Goal: Information Seeking & Learning: Learn about a topic

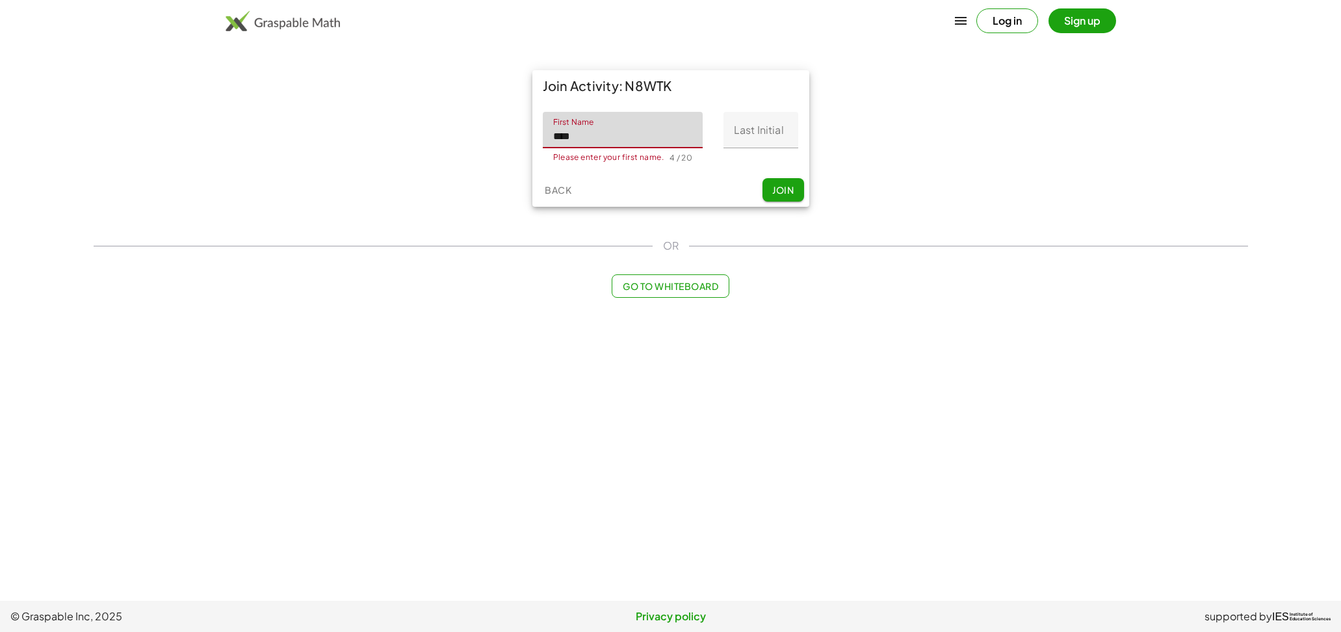
type input "****"
type input "*"
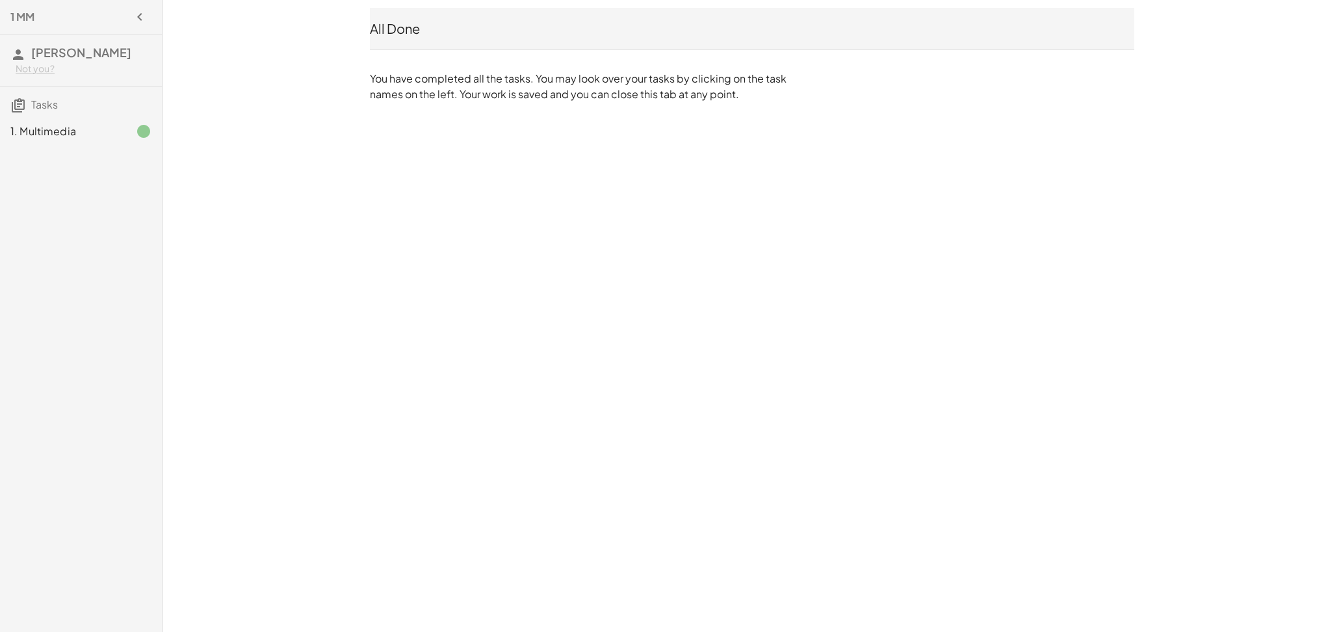
click at [47, 125] on div "1. Multimedia" at bounding box center [62, 131] width 105 height 16
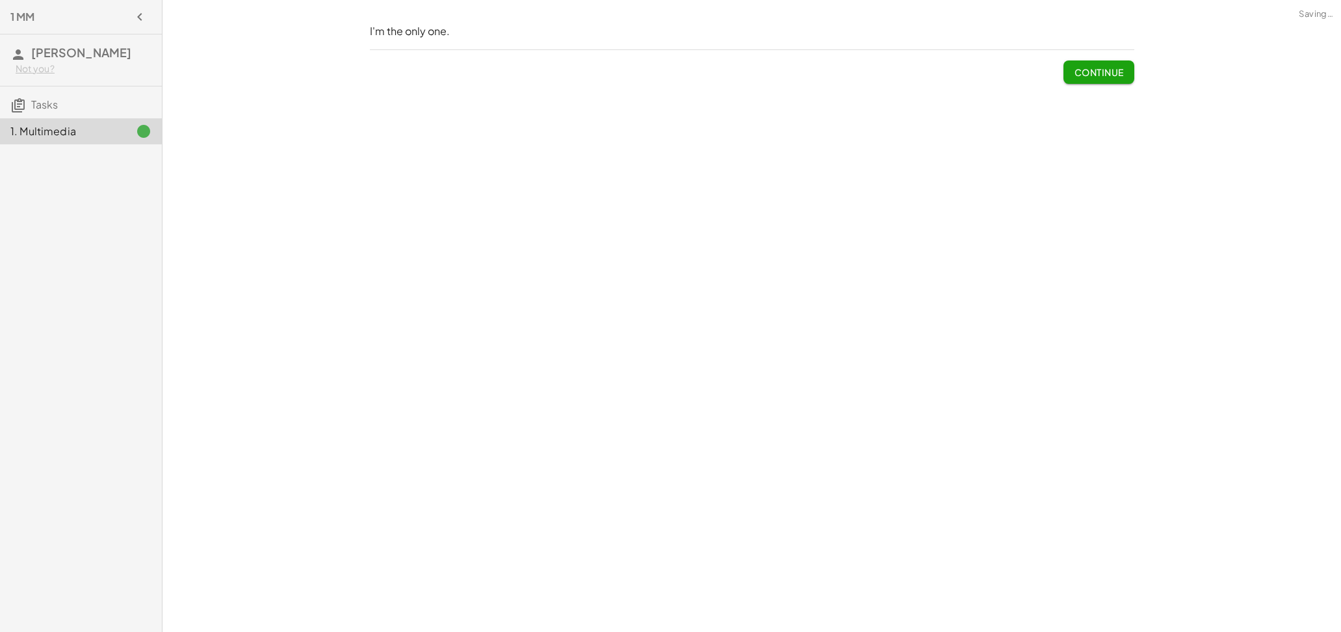
click at [740, 239] on div "I'm the only one. Continue" at bounding box center [751, 316] width 1178 height 632
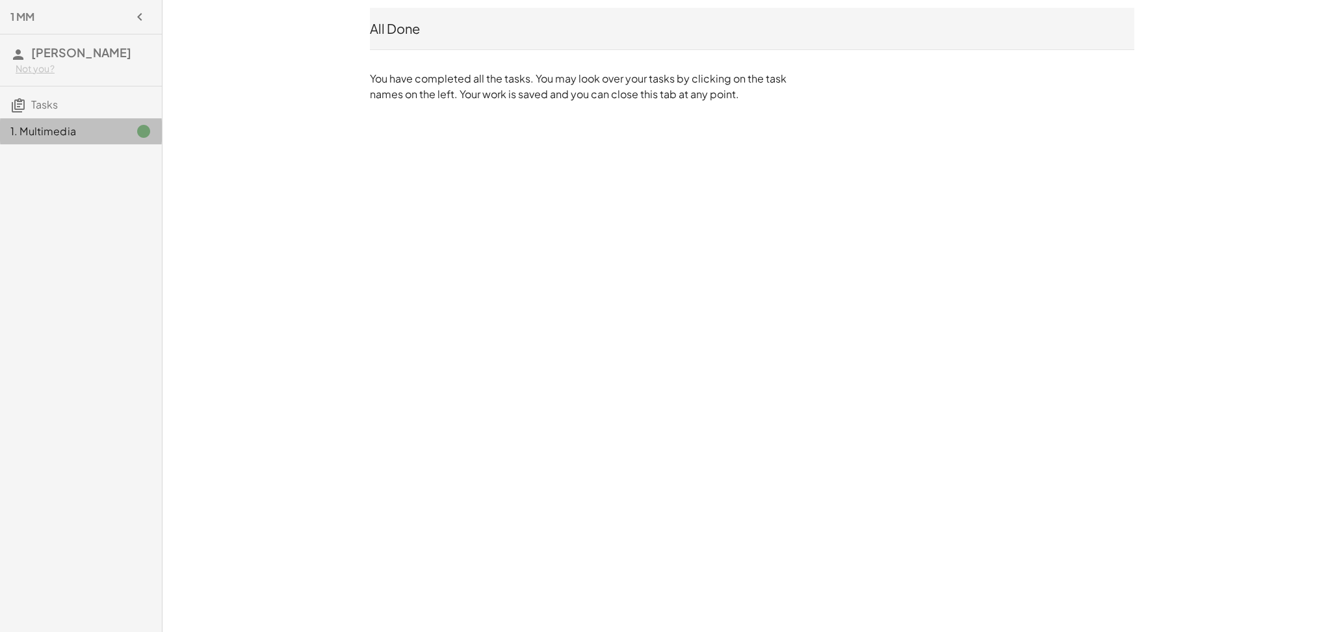
click at [90, 132] on div "1. Multimedia" at bounding box center [62, 131] width 105 height 16
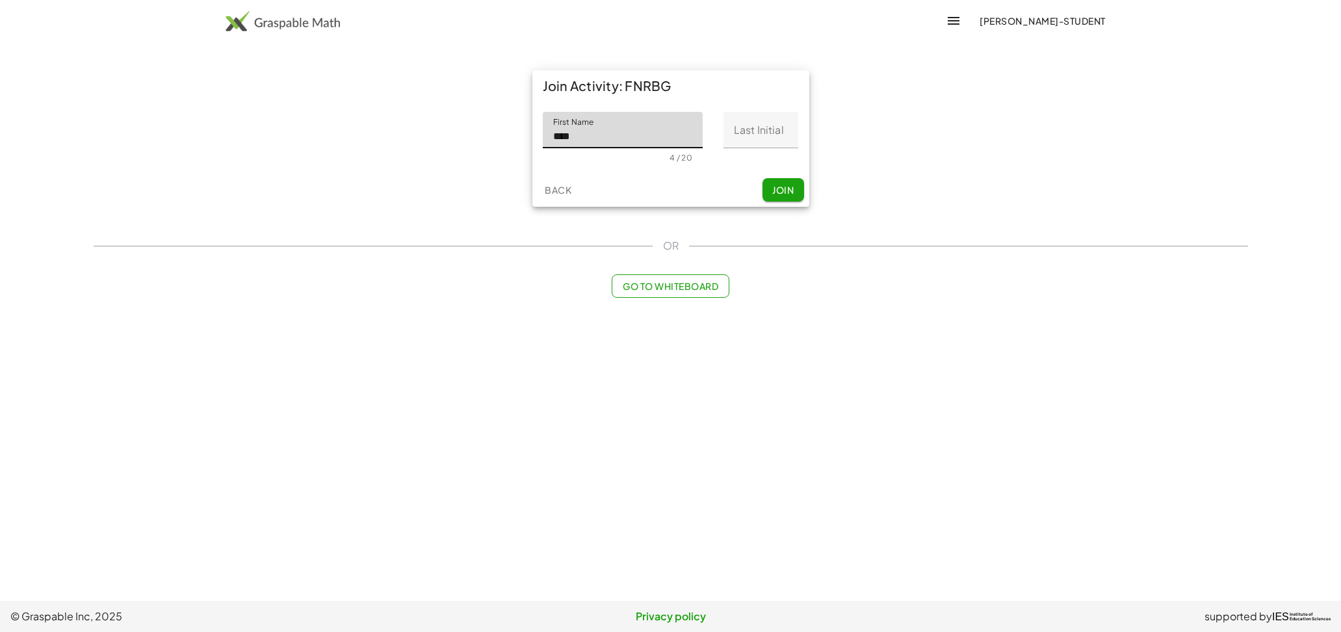
type input "****"
type input "*"
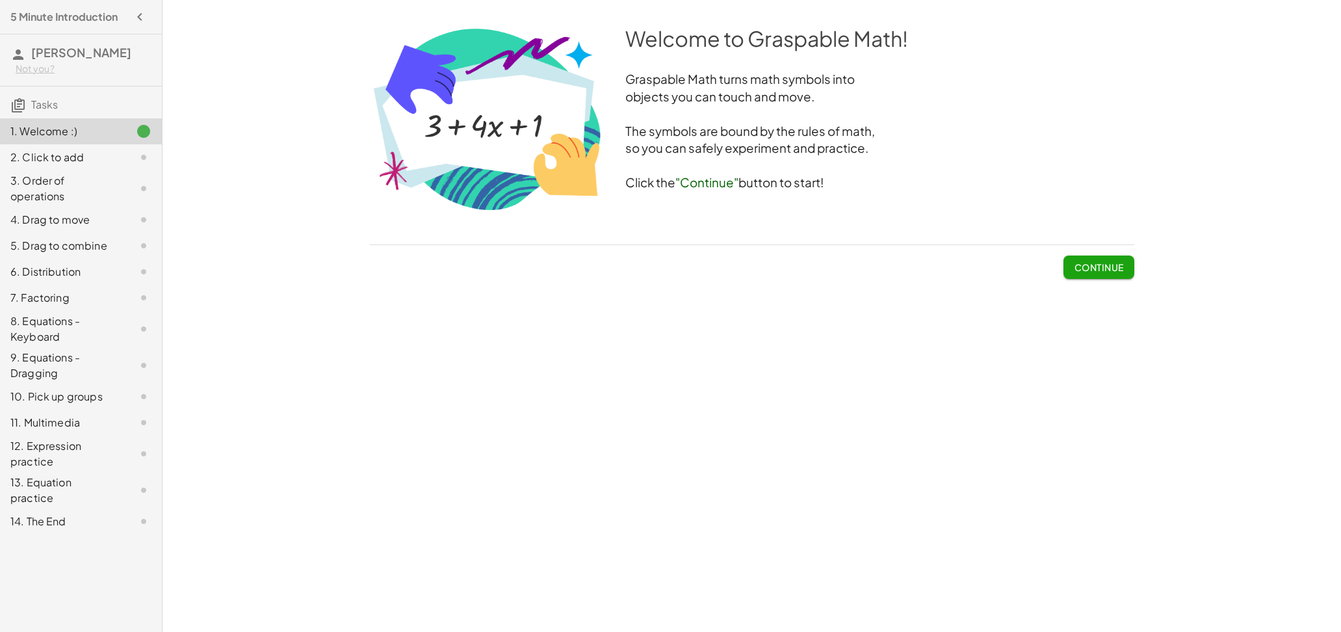
click at [1080, 266] on span "Continue" at bounding box center [1098, 267] width 49 height 12
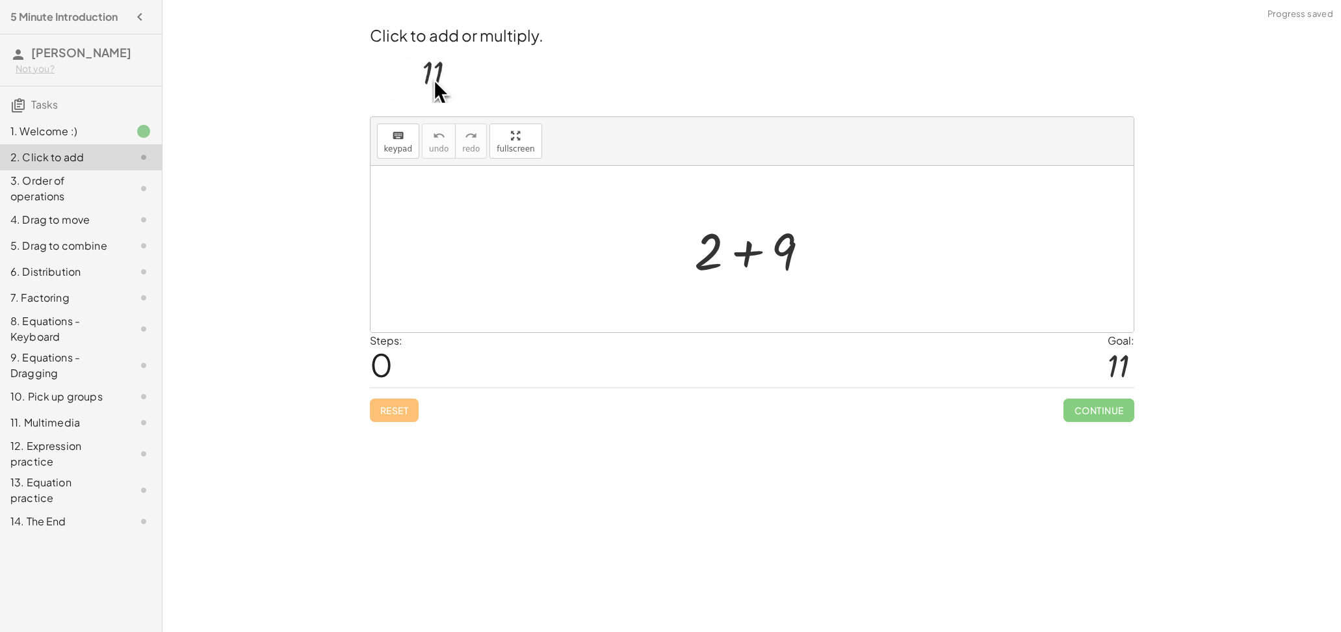
click at [742, 246] on div at bounding box center [757, 249] width 138 height 67
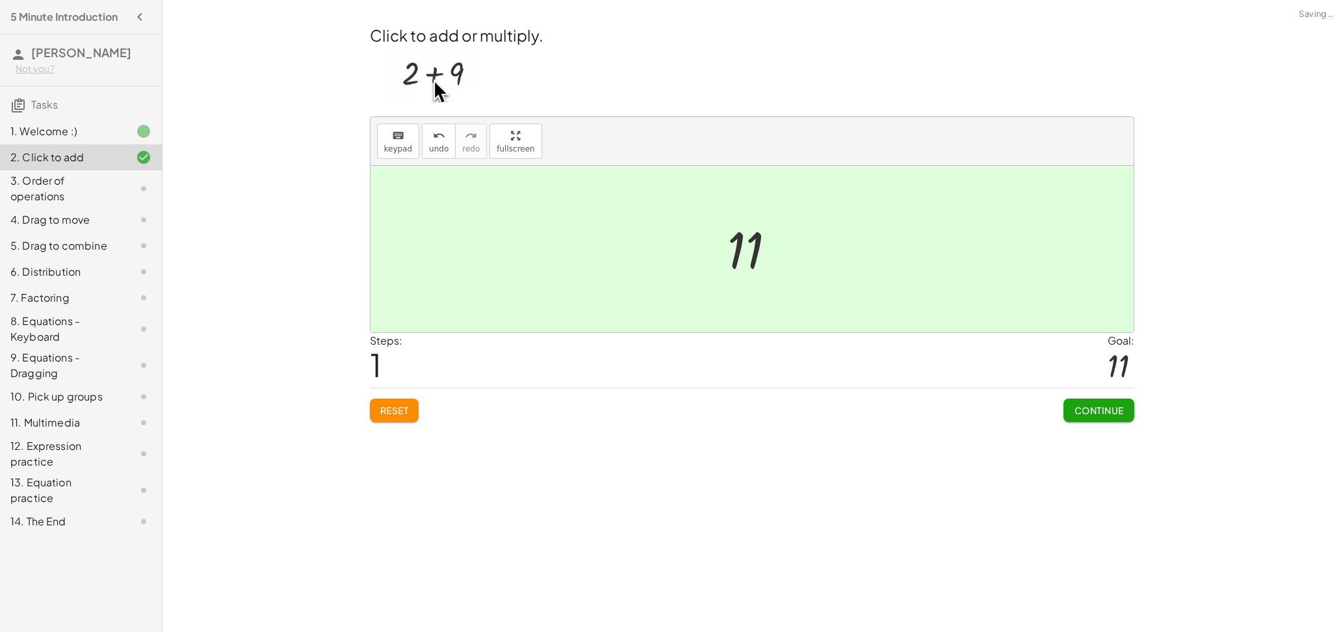
click at [1096, 413] on span "Continue" at bounding box center [1098, 410] width 49 height 12
click at [103, 181] on div "3. Order of operations" at bounding box center [62, 188] width 105 height 31
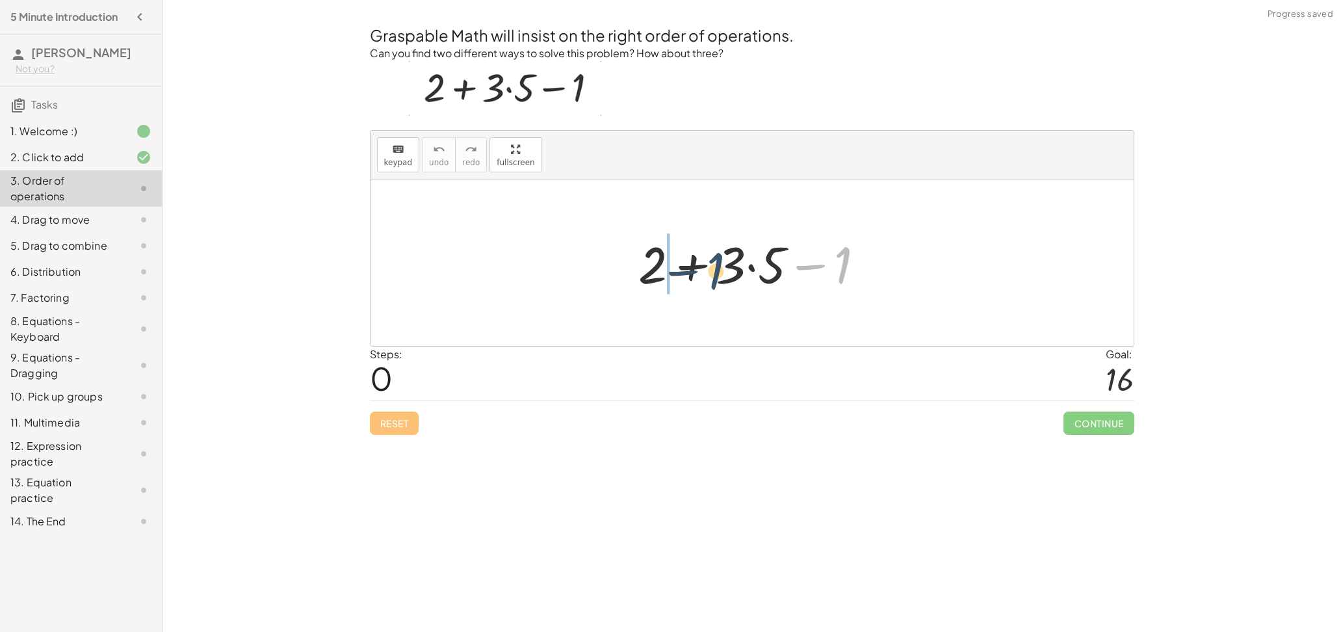
drag, startPoint x: 829, startPoint y: 274, endPoint x: 700, endPoint y: 281, distance: 129.5
click at [700, 281] on div at bounding box center [757, 262] width 250 height 67
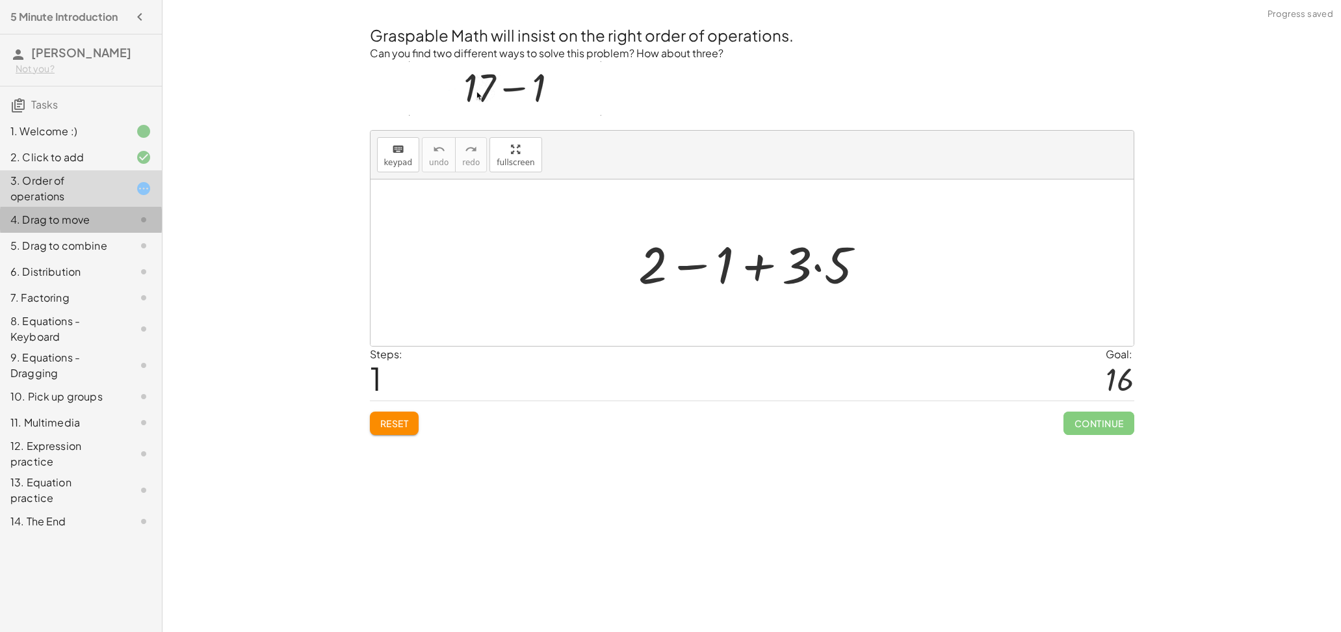
click at [96, 259] on div "4. Drag to move" at bounding box center [81, 272] width 162 height 26
